Goal: Find specific page/section: Find specific page/section

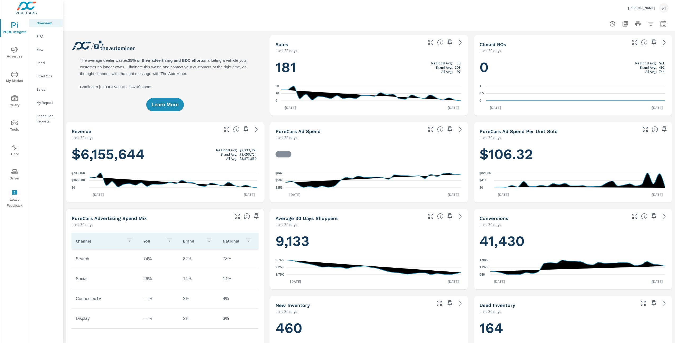
click at [16, 172] on icon "nav menu" at bounding box center [14, 171] width 6 height 6
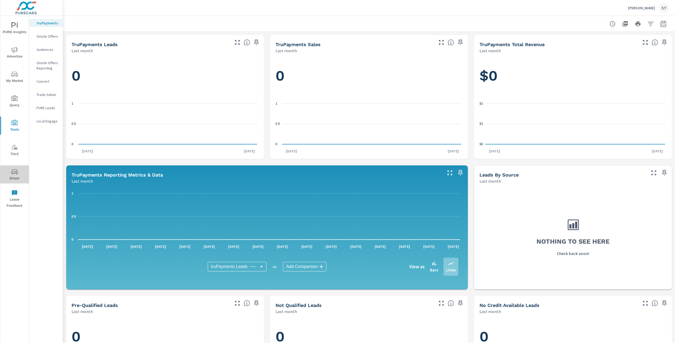
click at [10, 168] on button "Driver" at bounding box center [14, 174] width 29 height 18
